Goal: Information Seeking & Learning: Learn about a topic

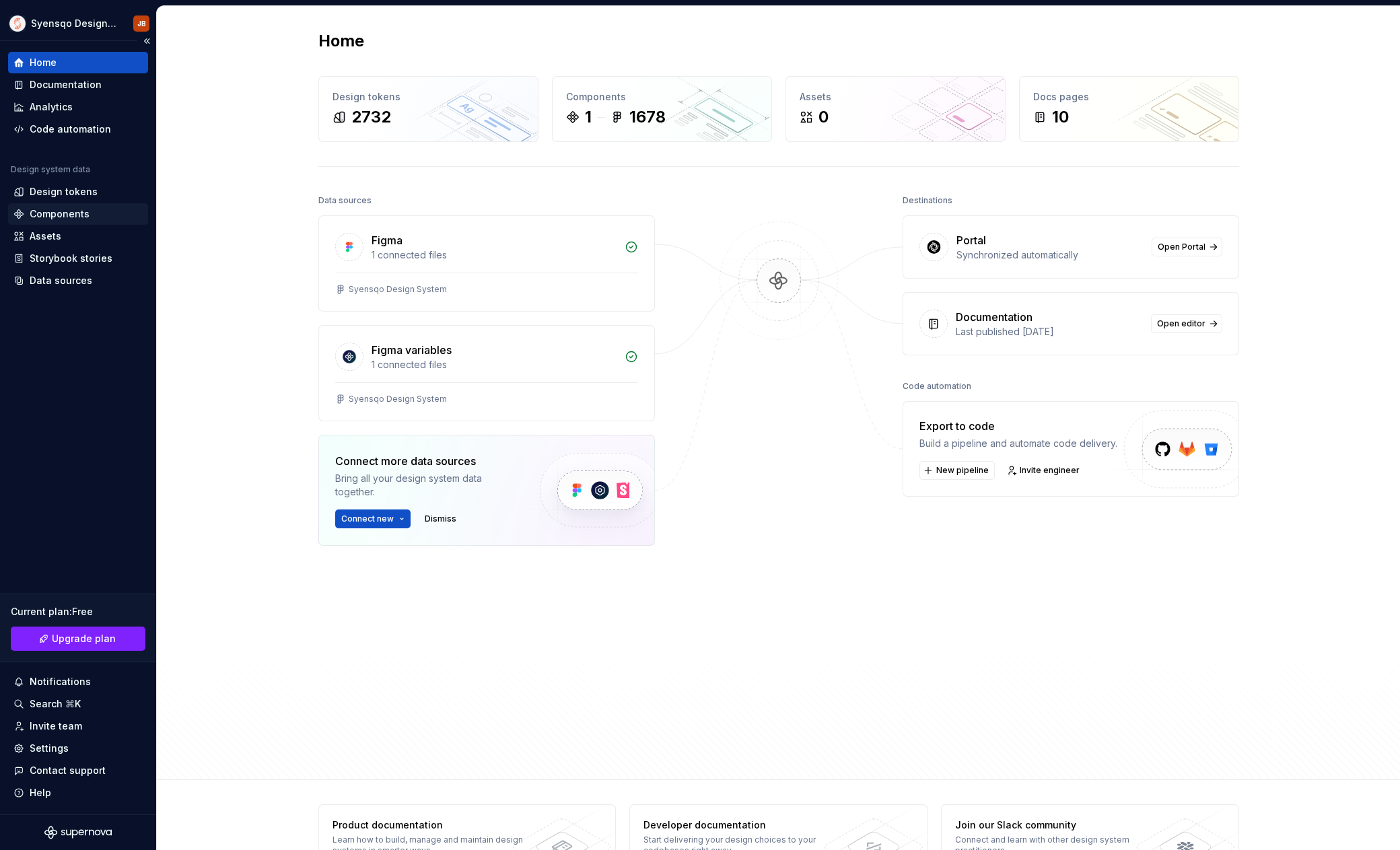
click at [74, 212] on div "Components" at bounding box center [60, 214] width 60 height 14
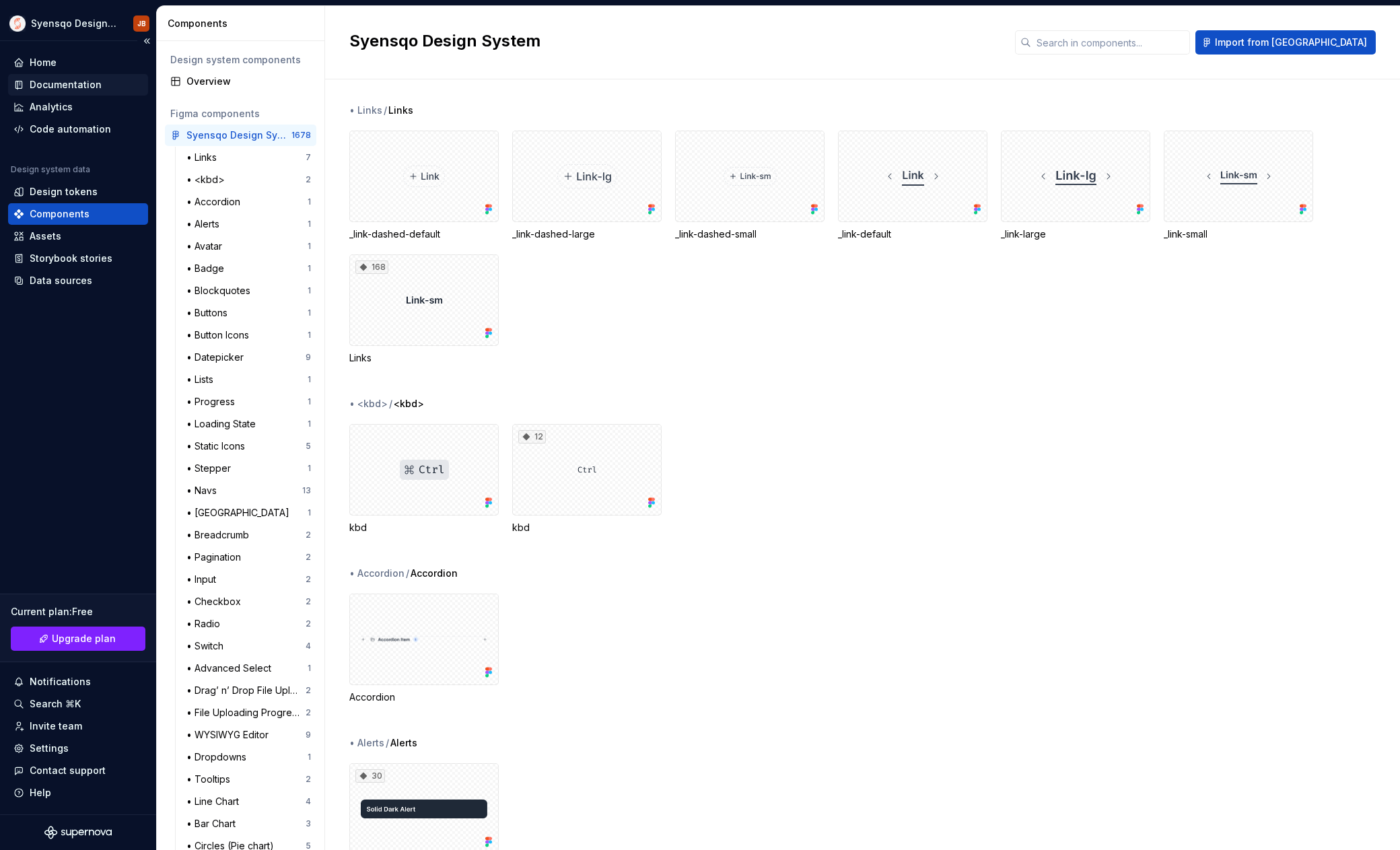
click at [69, 89] on div "Documentation" at bounding box center [66, 85] width 72 height 14
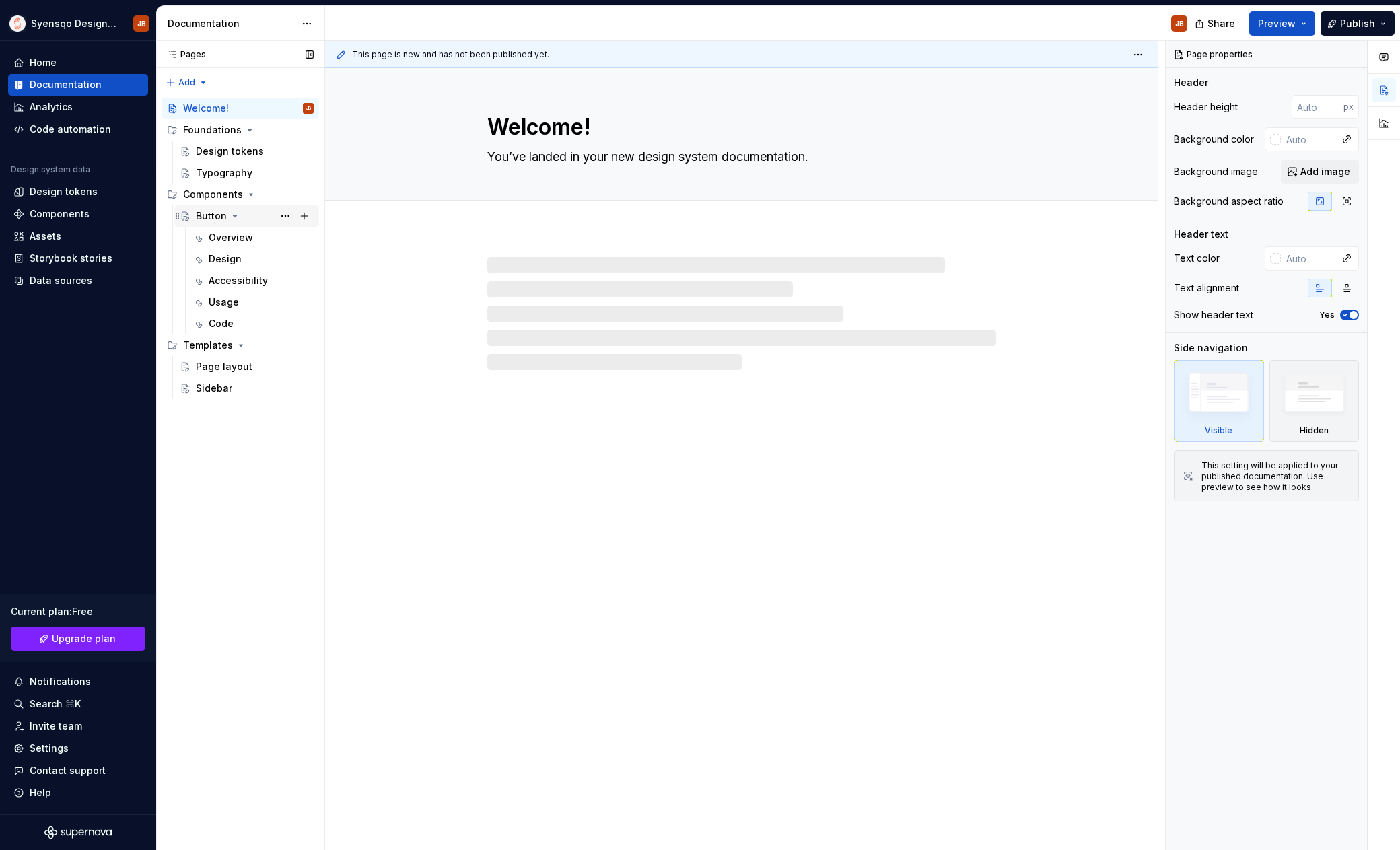
click at [211, 221] on div "Button" at bounding box center [211, 216] width 31 height 14
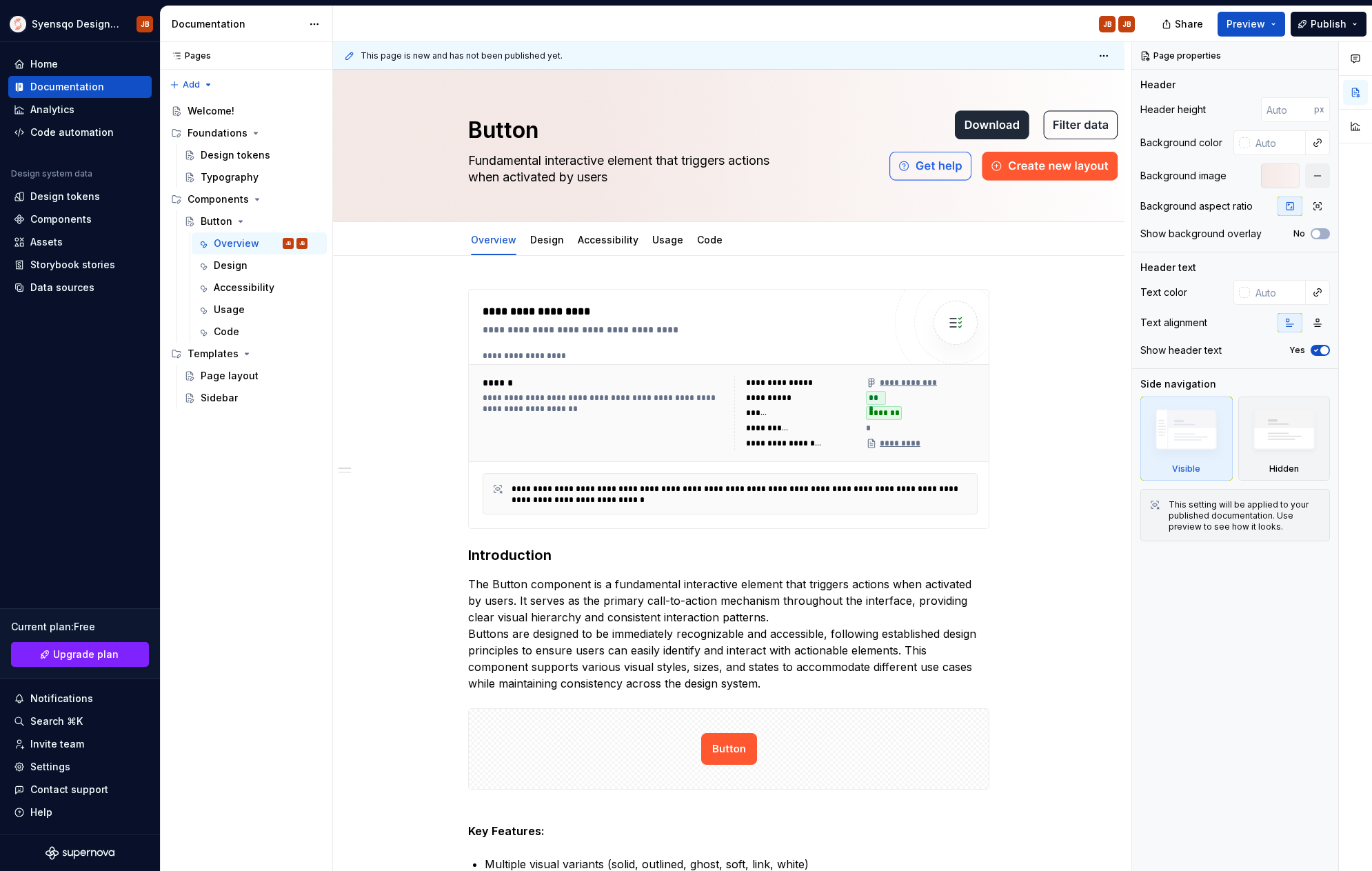
type textarea "*"
